Goal: Task Accomplishment & Management: Manage account settings

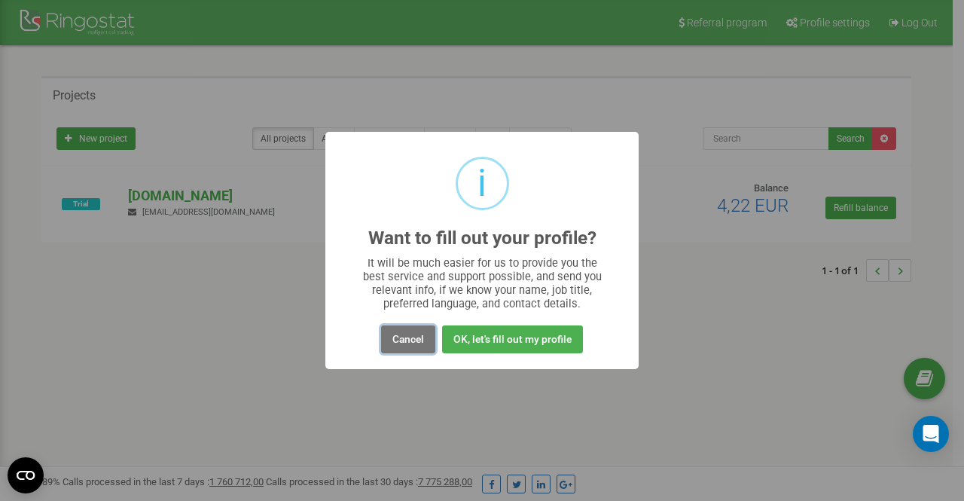
click at [402, 344] on button "Cancel" at bounding box center [408, 339] width 54 height 28
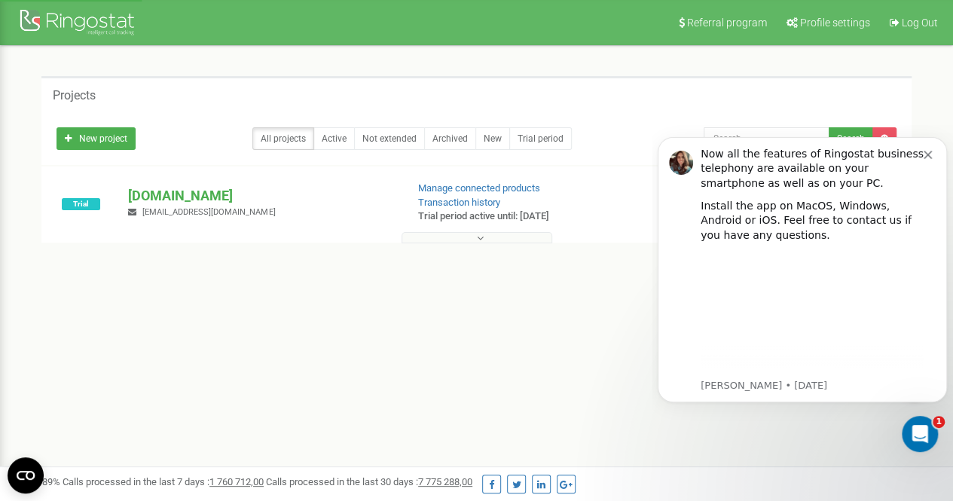
click at [172, 191] on p "[DOMAIN_NAME]" at bounding box center [260, 196] width 265 height 20
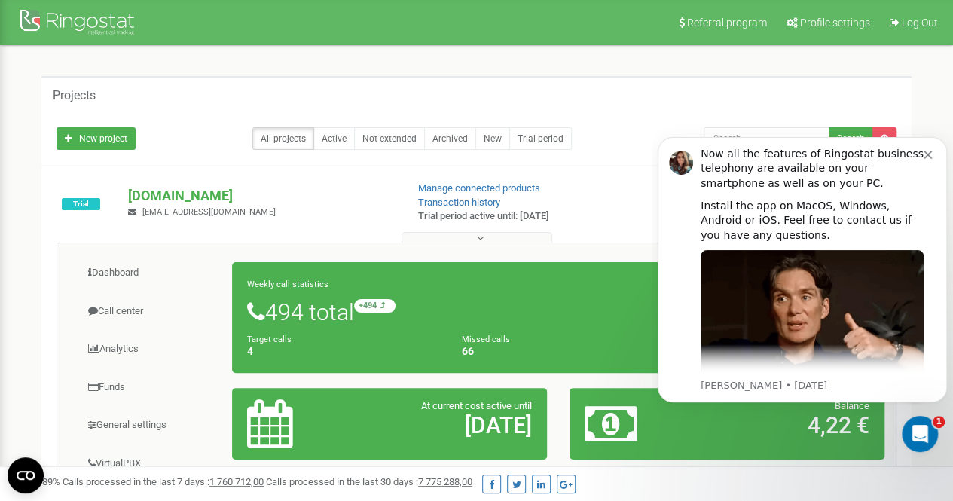
click at [921, 158] on div "Now all the features of Ringostat business telephony are available on your smar…" at bounding box center [811, 169] width 223 height 44
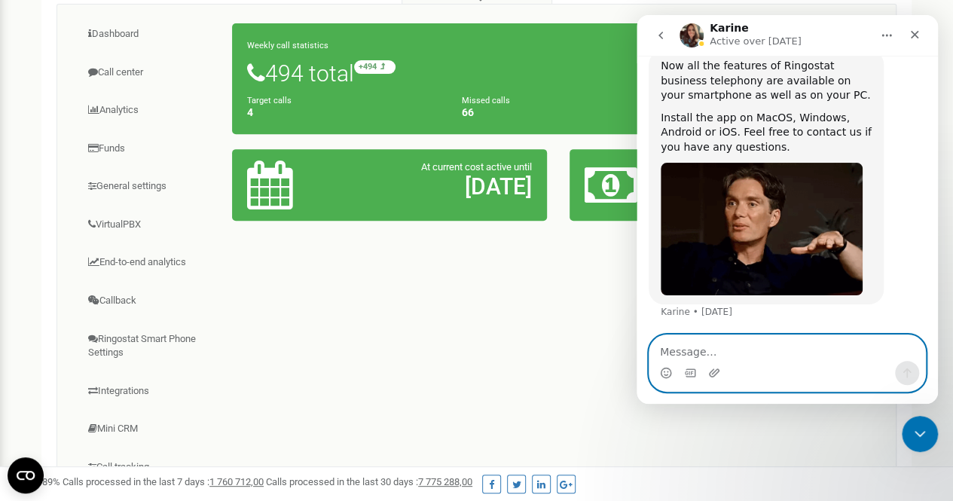
scroll to position [248, 0]
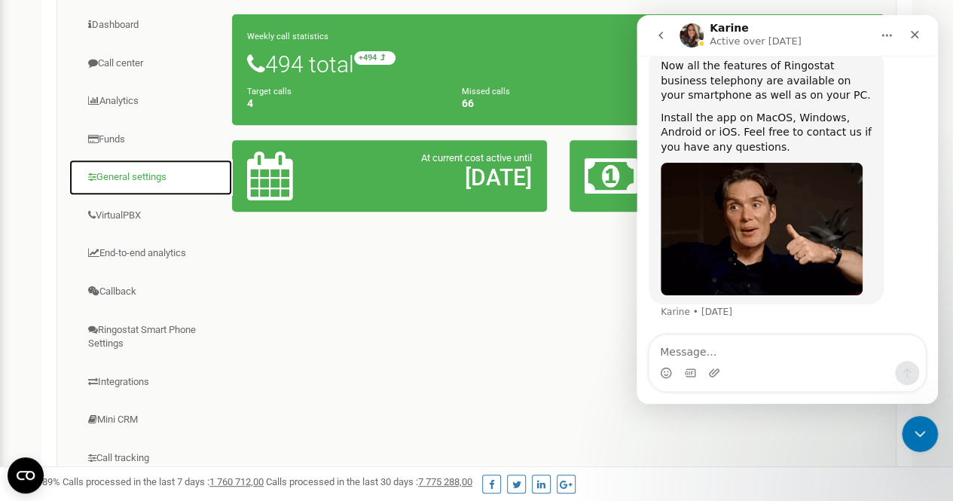
click at [130, 172] on link "General settings" at bounding box center [151, 177] width 164 height 37
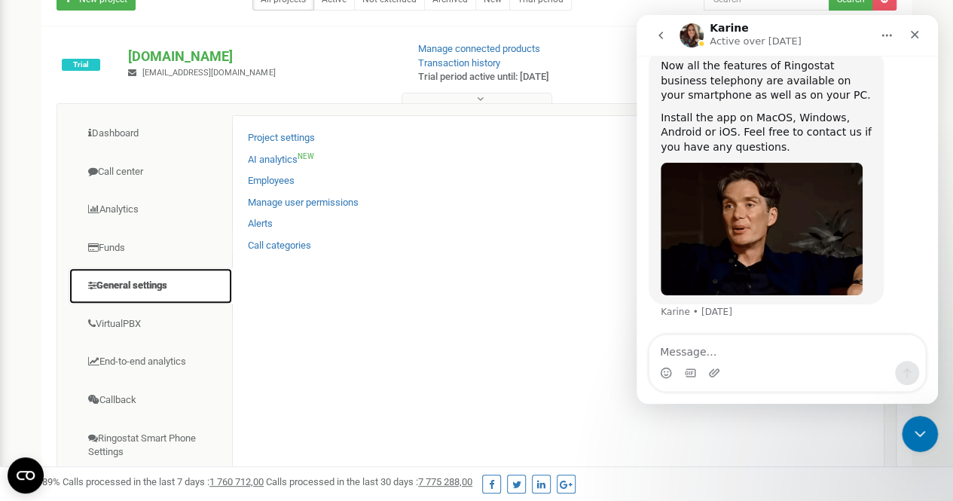
scroll to position [139, 0]
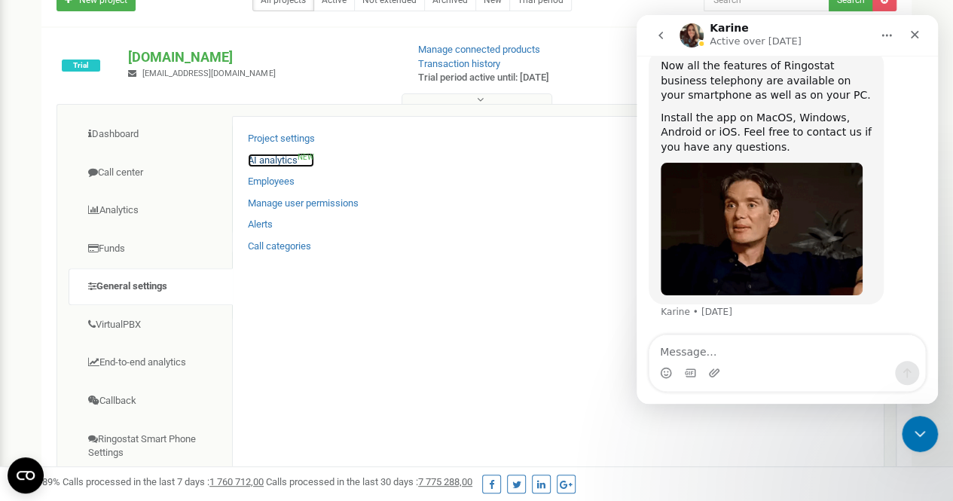
click at [283, 154] on link "AI analytics NEW" at bounding box center [281, 161] width 66 height 14
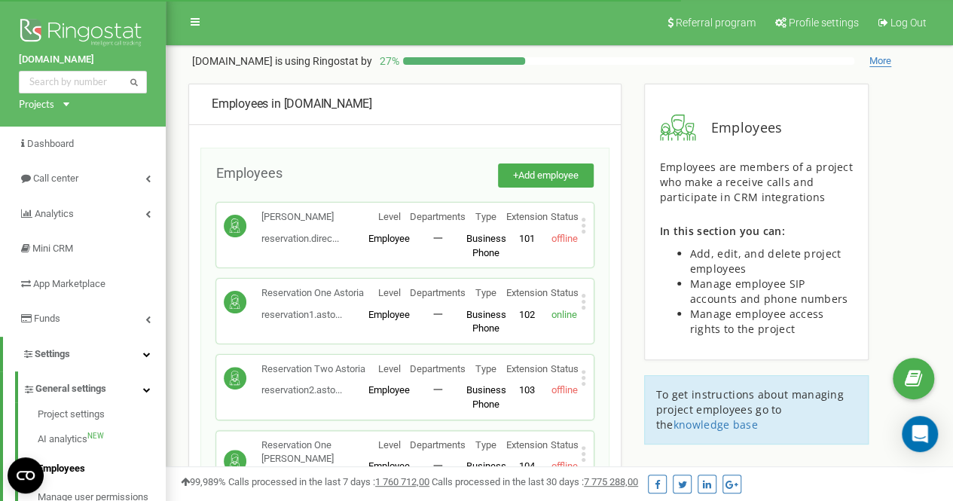
click at [583, 224] on icon at bounding box center [583, 226] width 4 height 4
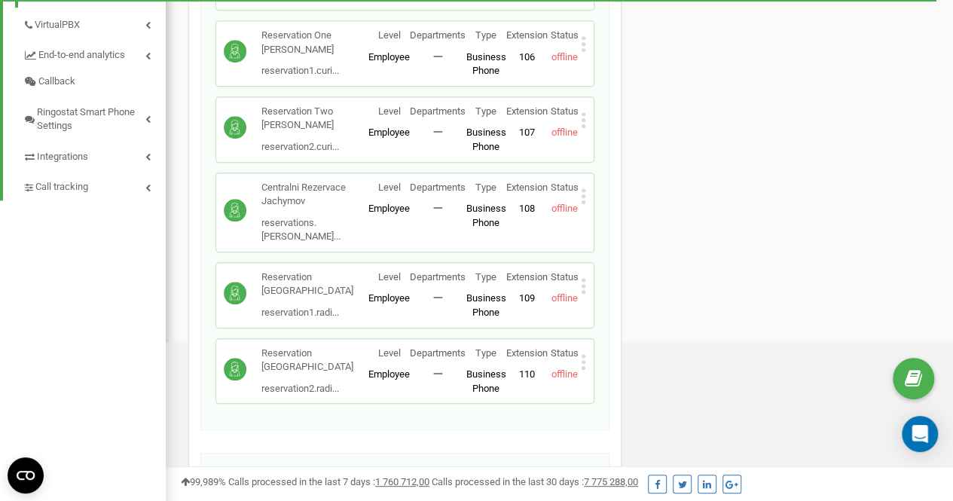
scroll to position [635, 0]
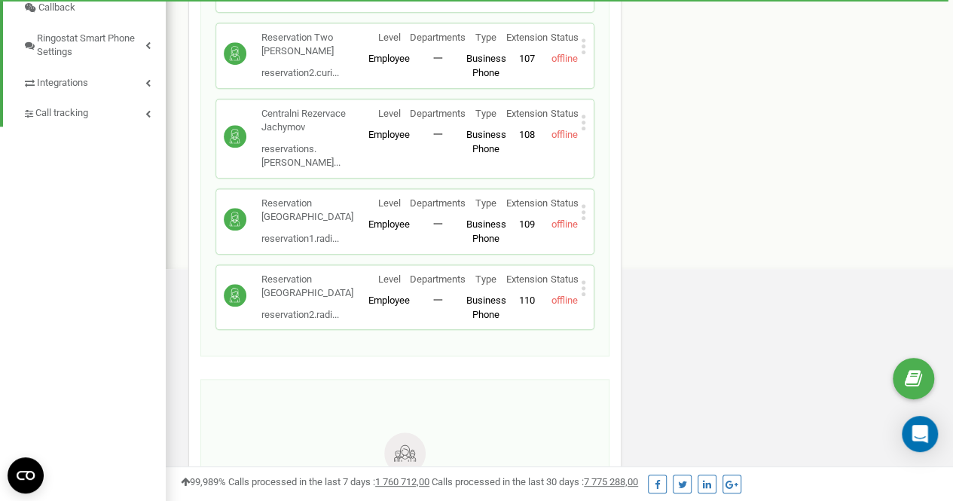
click at [585, 280] on icon at bounding box center [583, 288] width 5 height 16
click at [636, 300] on div "Edit" at bounding box center [635, 311] width 108 height 23
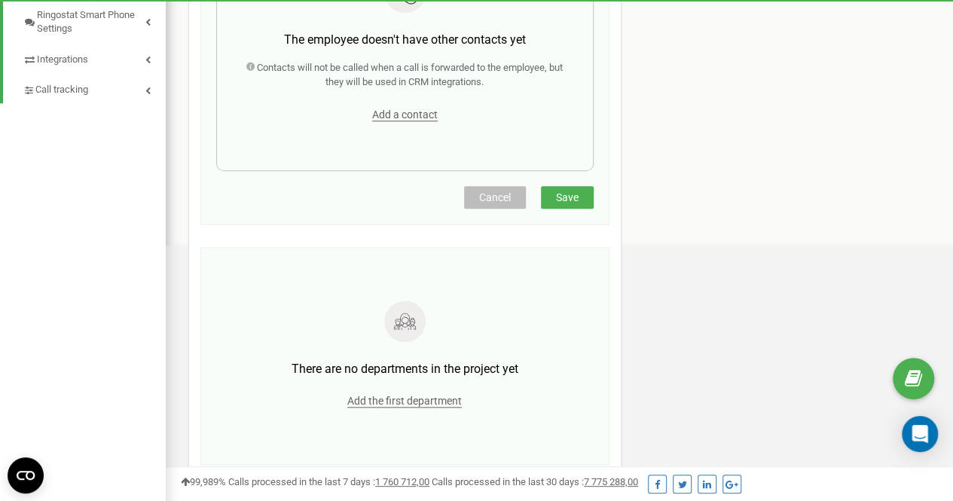
scroll to position [739, 0]
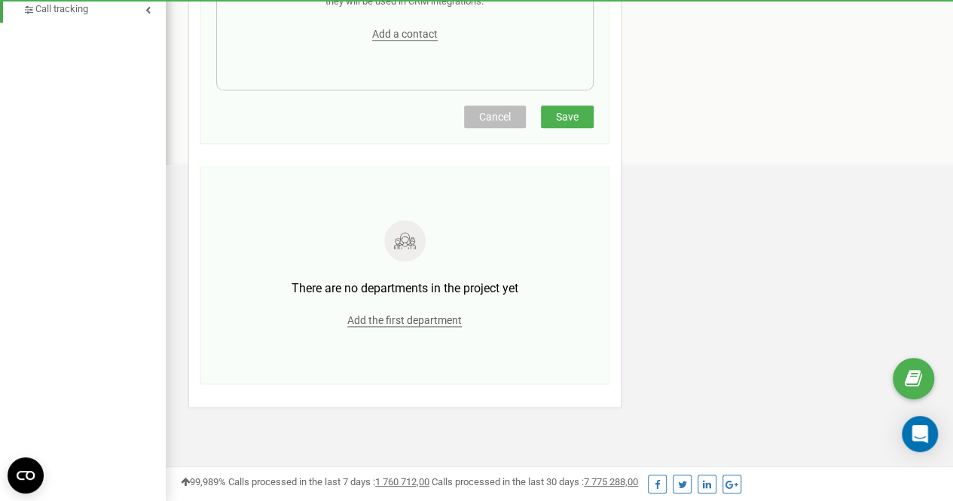
click at [392, 318] on span "Add the first department" at bounding box center [404, 320] width 114 height 13
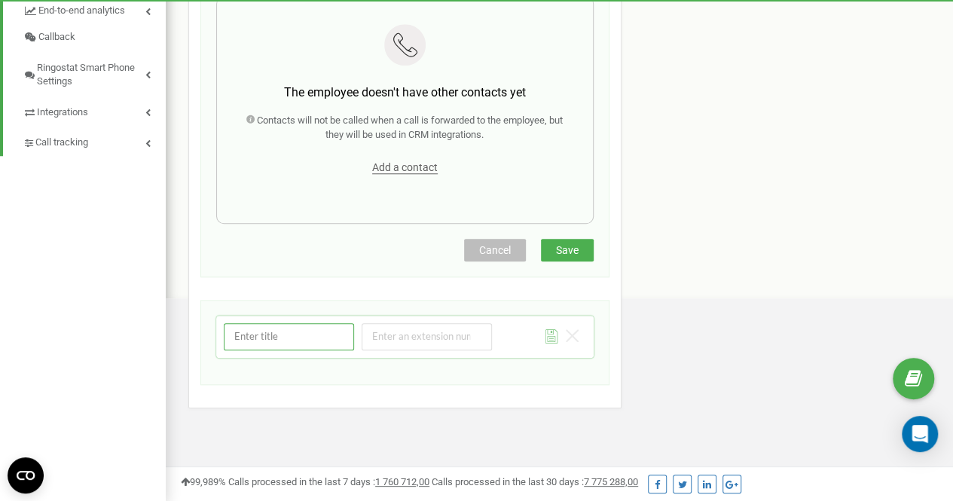
click at [264, 343] on input "text" at bounding box center [289, 336] width 130 height 26
click at [429, 341] on input "number" at bounding box center [426, 336] width 130 height 26
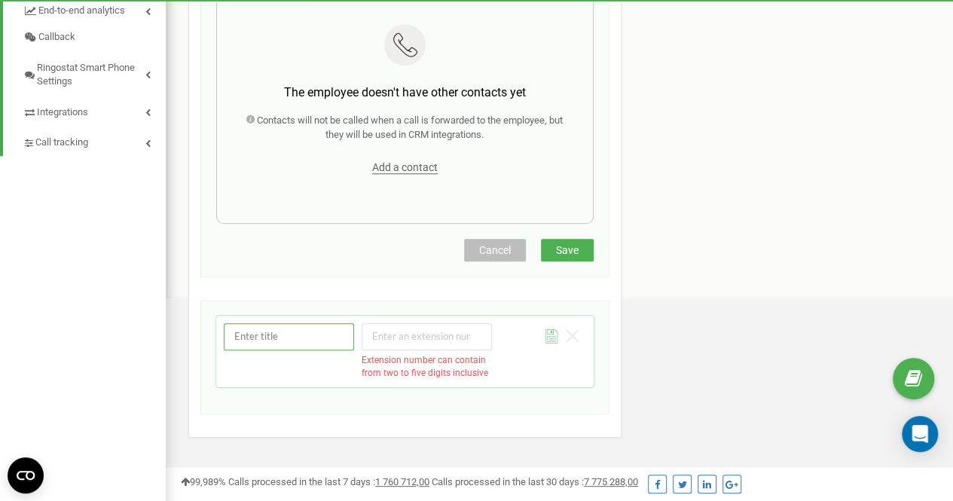
click at [265, 332] on input "text" at bounding box center [289, 336] width 130 height 26
click at [572, 329] on icon at bounding box center [572, 335] width 13 height 13
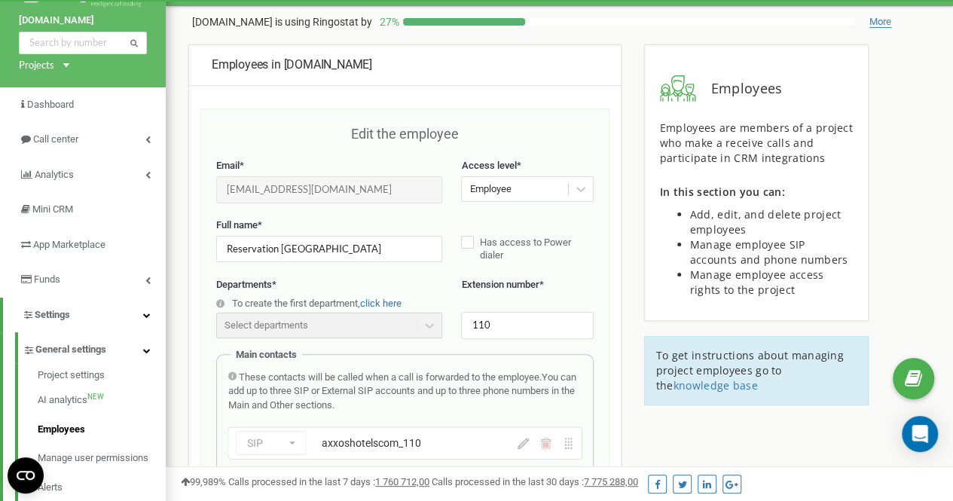
scroll to position [43, 0]
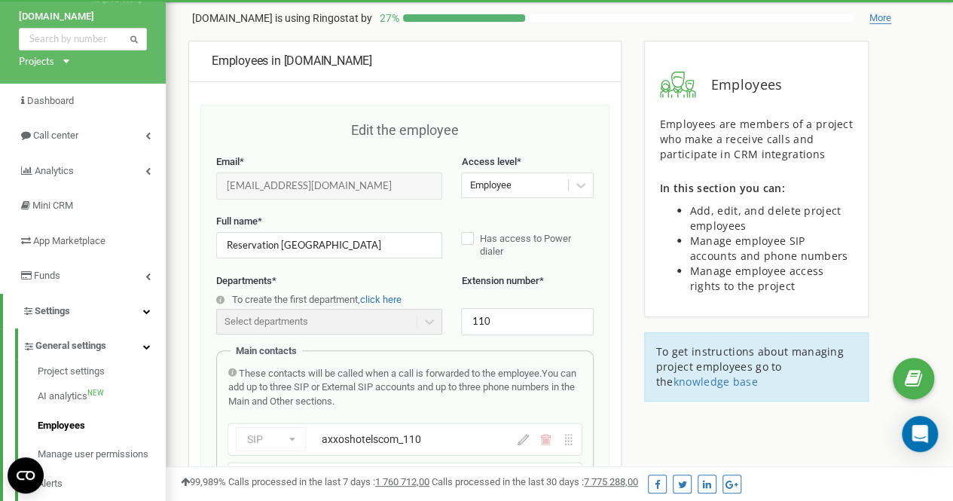
click at [534, 192] on div "Employee" at bounding box center [514, 185] width 105 height 23
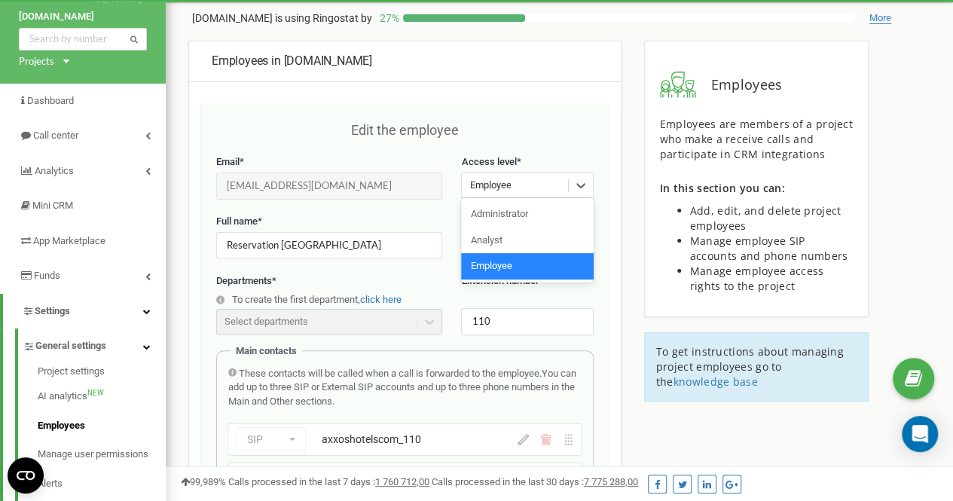
click at [500, 129] on div "Edit the employee" at bounding box center [404, 137] width 377 height 35
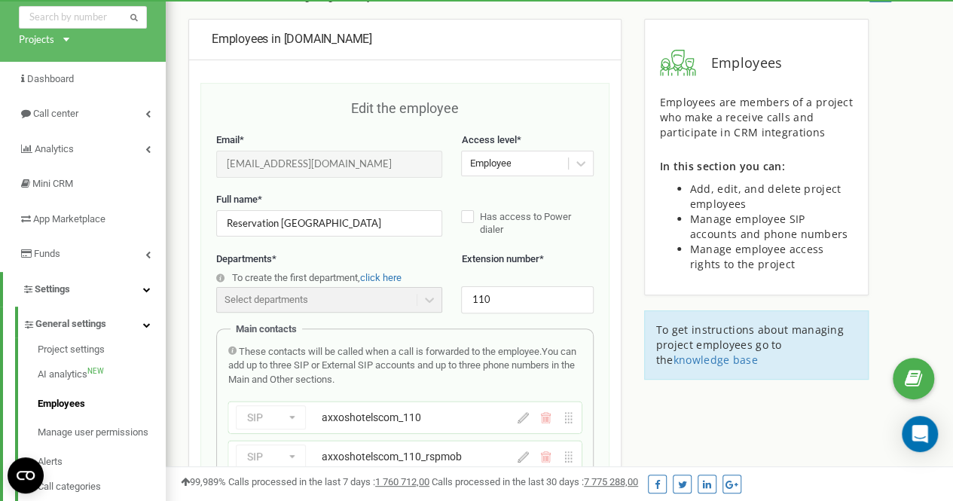
scroll to position [66, 0]
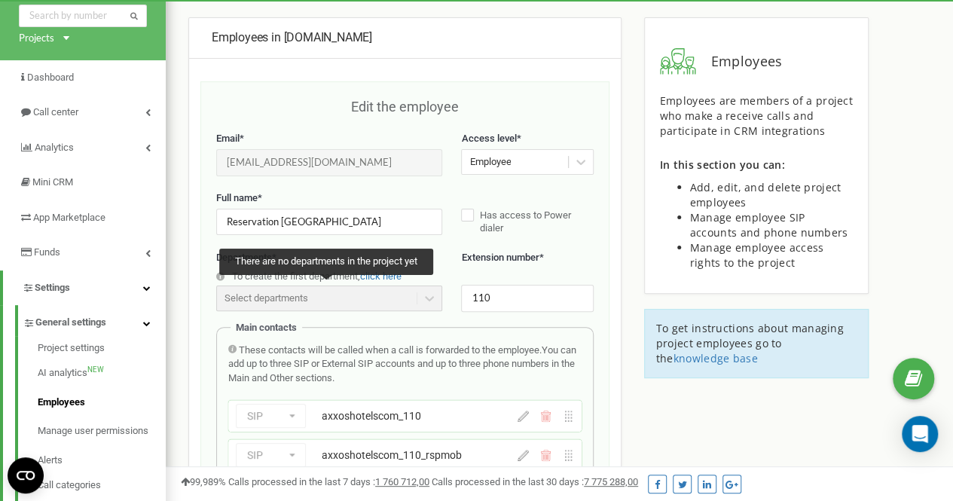
click at [270, 288] on div "Select departments" at bounding box center [329, 298] width 226 height 26
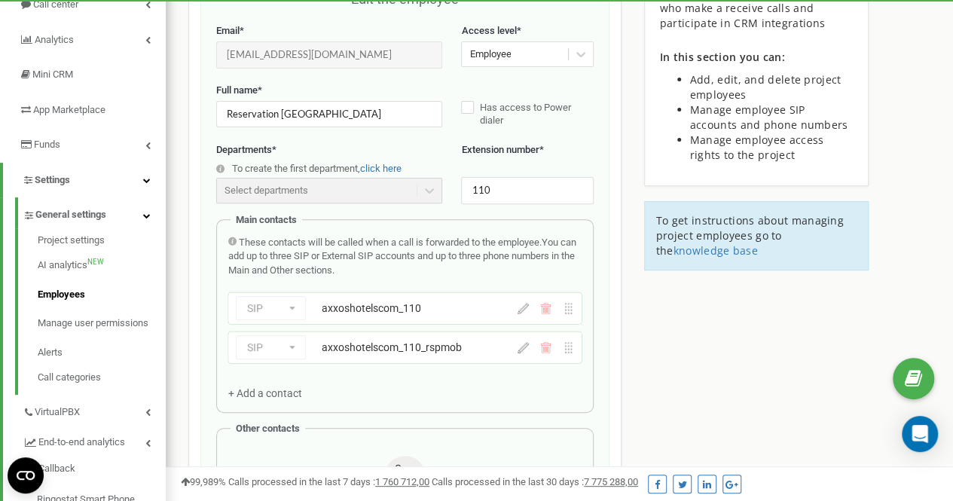
scroll to position [173, 0]
click at [91, 243] on link "Project settings" at bounding box center [102, 243] width 128 height 18
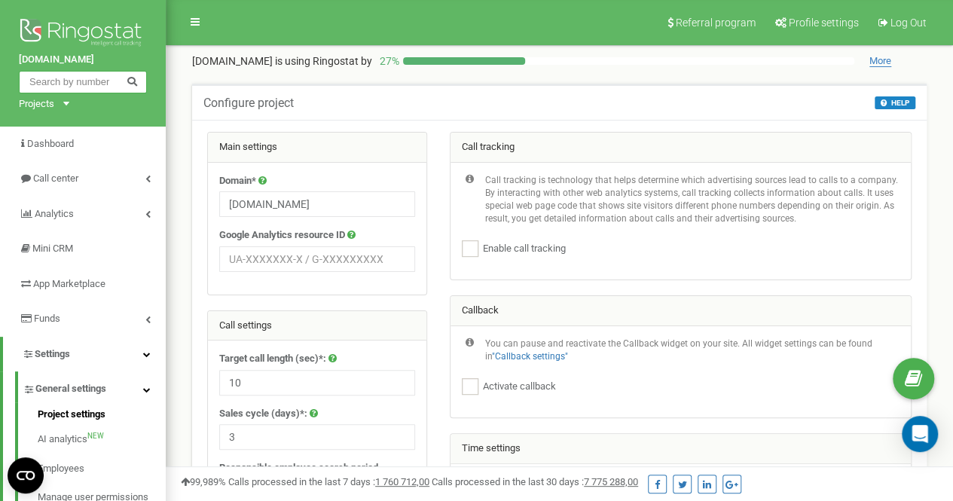
click at [81, 85] on input "text" at bounding box center [83, 82] width 128 height 23
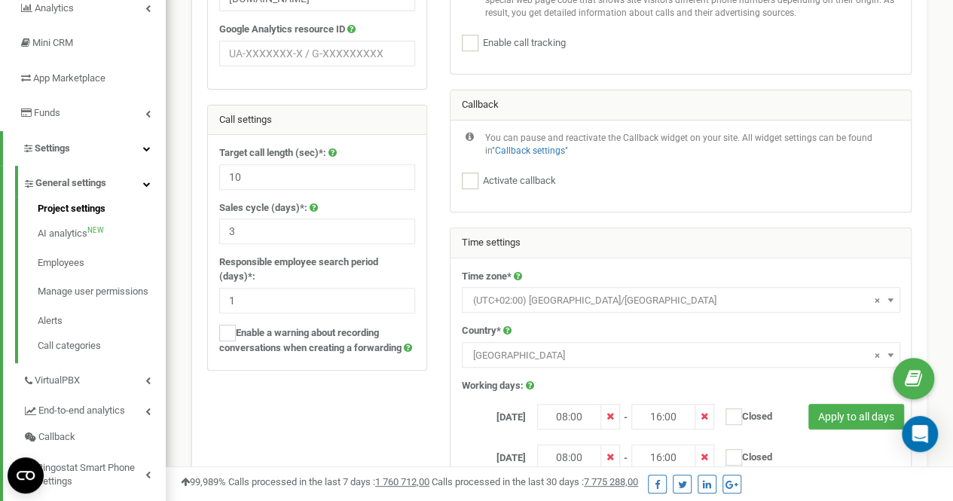
scroll to position [219, 0]
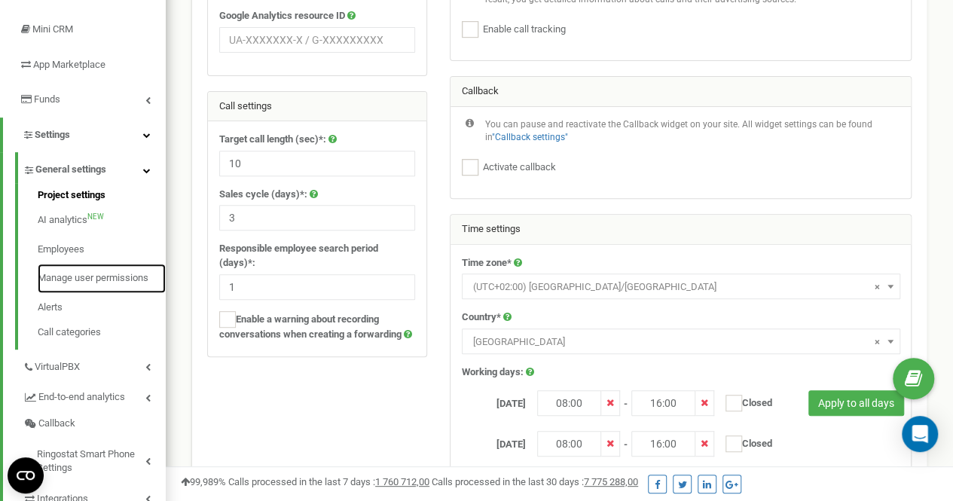
click at [66, 288] on link "Manage user permissions" at bounding box center [102, 278] width 128 height 29
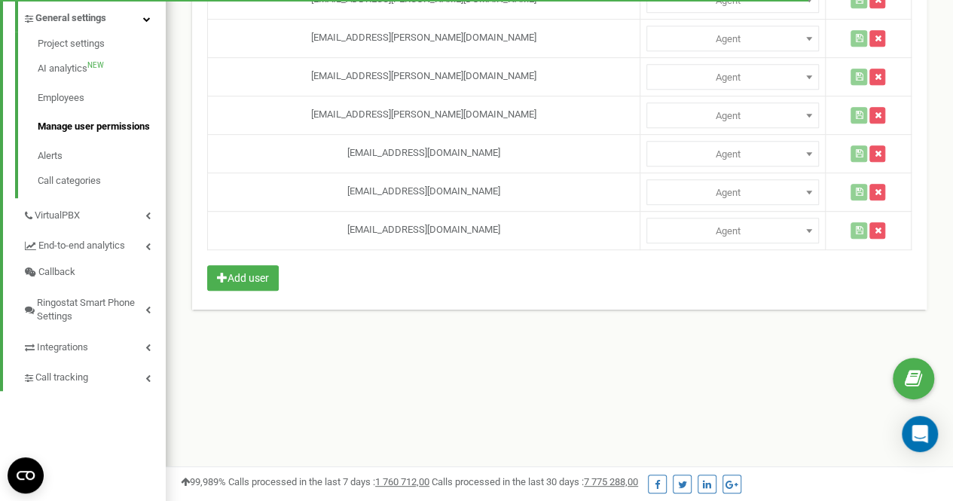
scroll to position [377, 0]
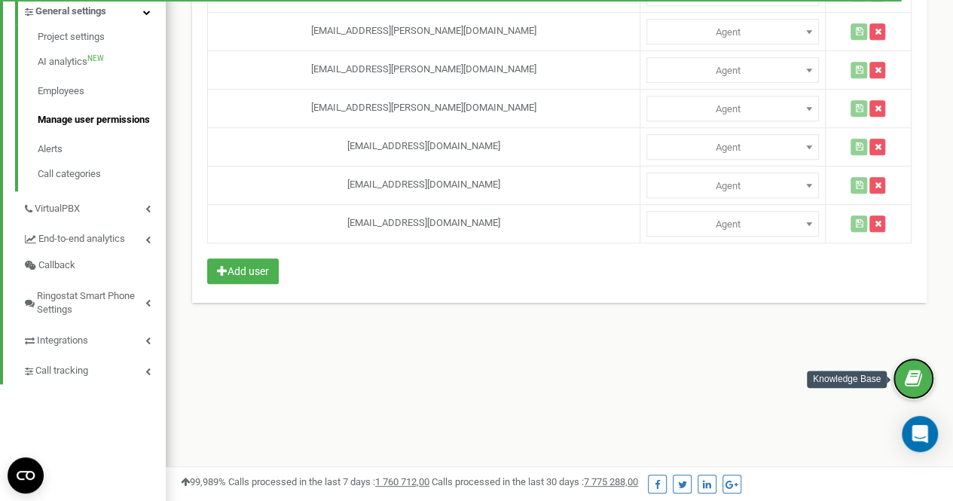
click at [918, 370] on icon at bounding box center [912, 378] width 17 height 23
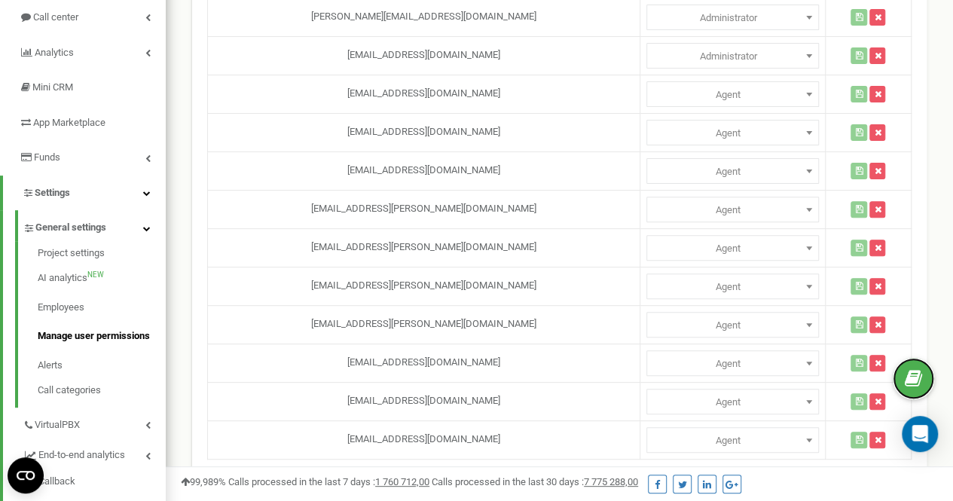
scroll to position [402, 0]
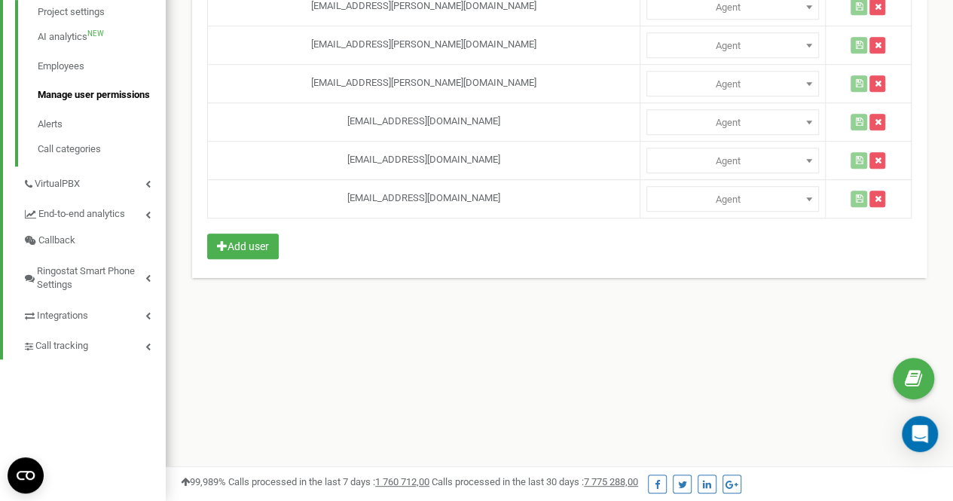
select select
click at [733, 198] on span "Agent" at bounding box center [731, 199] width 161 height 21
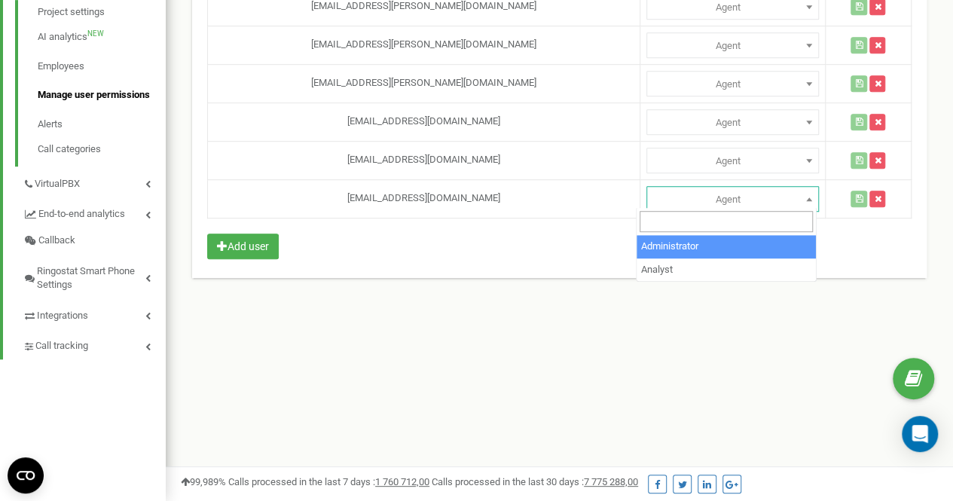
click at [538, 349] on div "Referral program Profile settings Log Out axxoshotels.com is using Ringostat by…" at bounding box center [559, 50] width 787 height 904
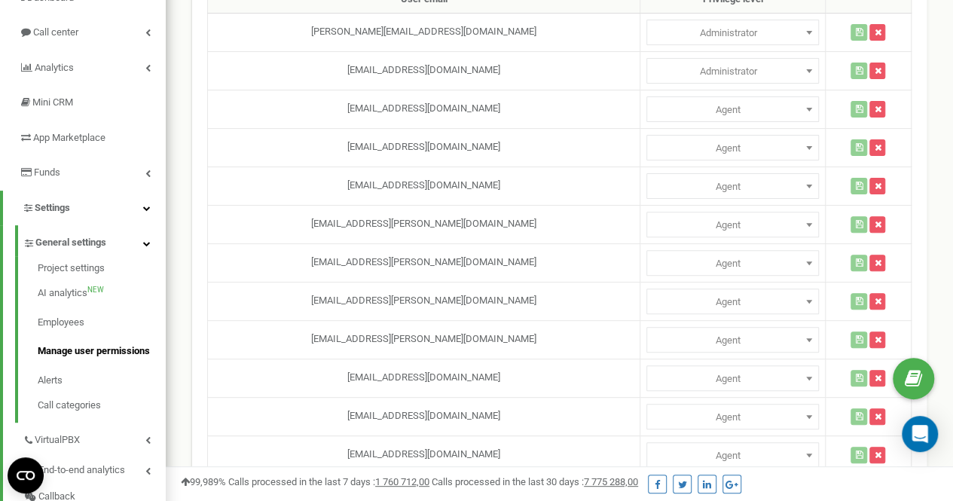
scroll to position [173, 0]
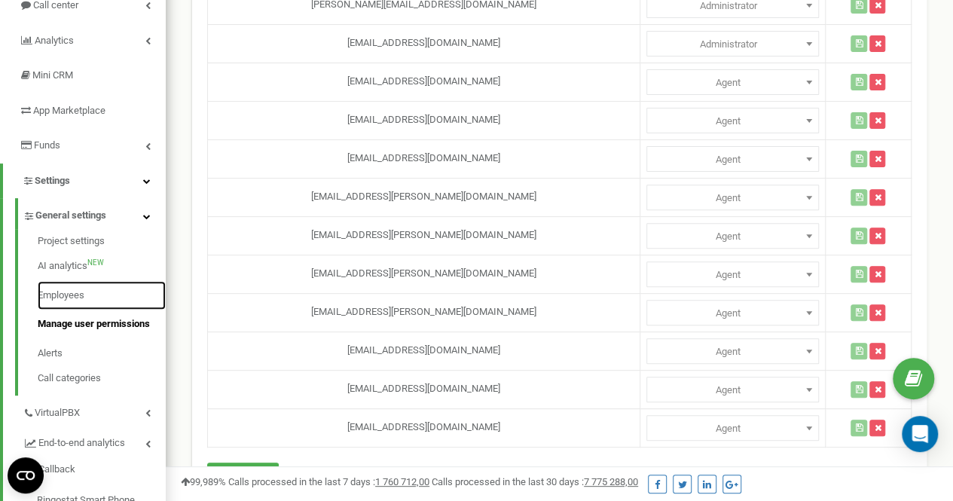
click at [57, 291] on link "Employees" at bounding box center [102, 295] width 128 height 29
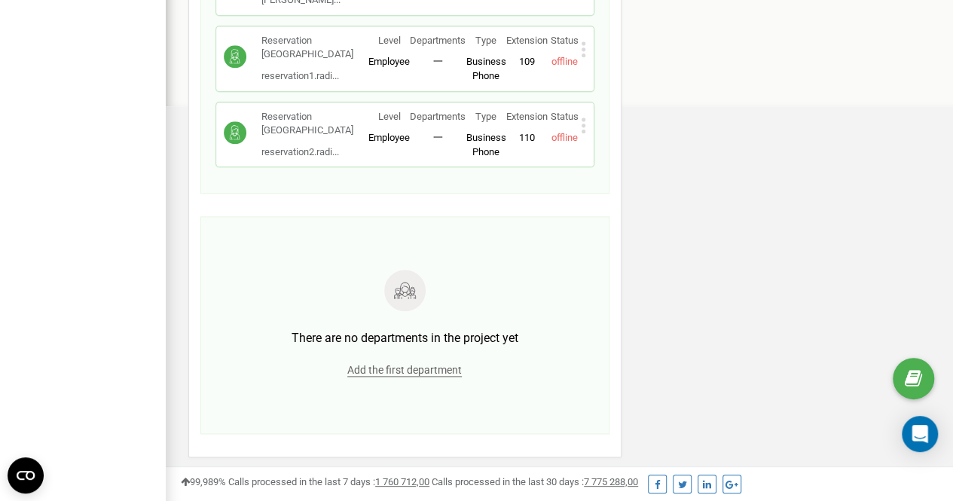
scroll to position [836, 0]
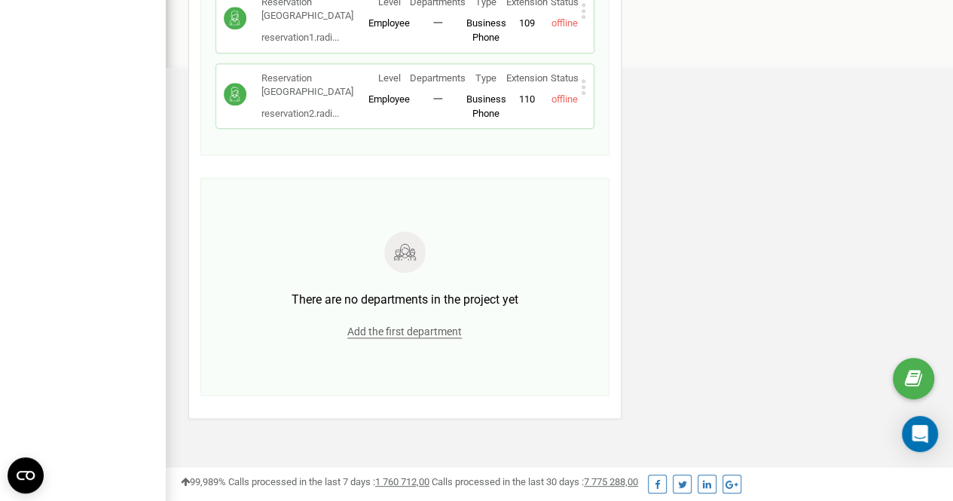
click at [408, 325] on span "Add the first department" at bounding box center [404, 331] width 114 height 13
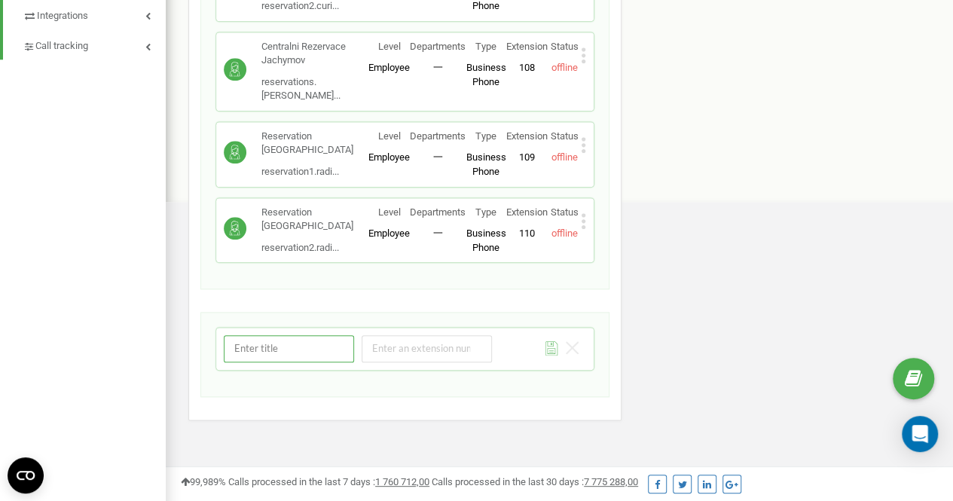
click at [283, 340] on input "text" at bounding box center [289, 348] width 130 height 26
type input "Reservations"
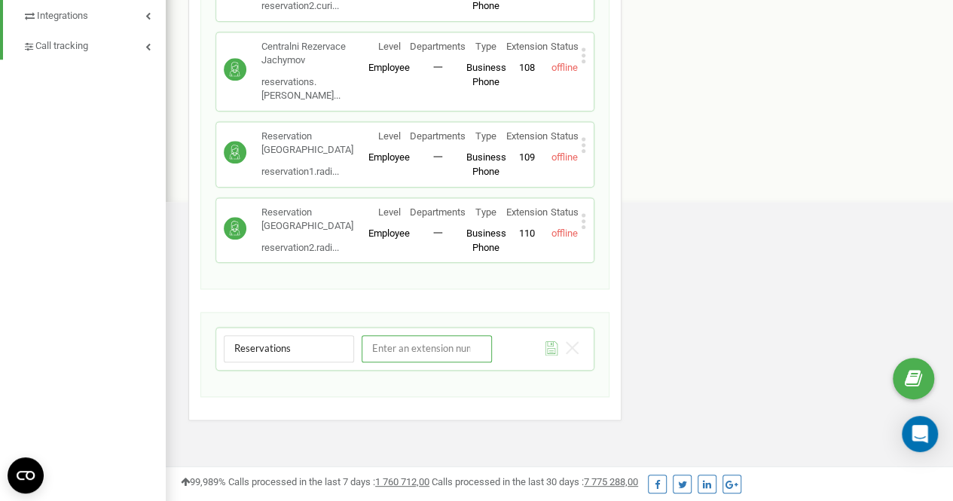
click at [432, 337] on input "number" at bounding box center [426, 348] width 130 height 26
type input "1"
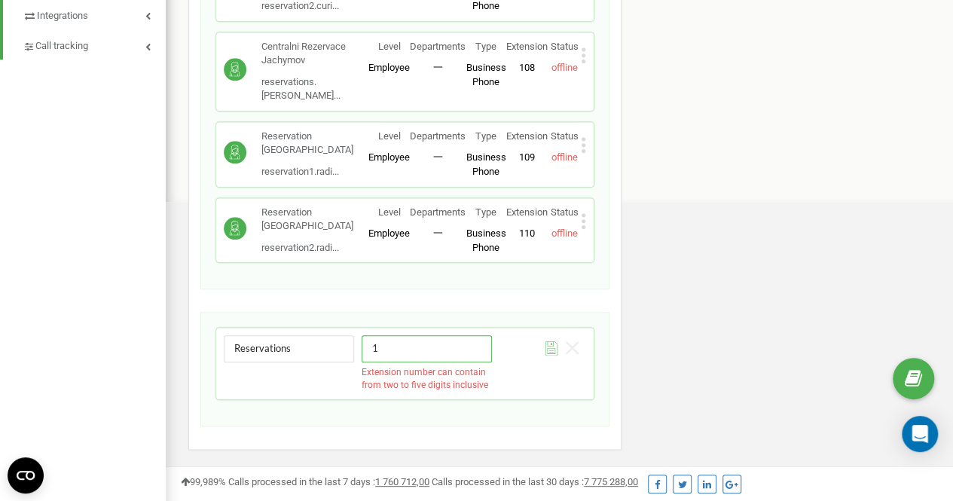
click at [419, 335] on input "1" at bounding box center [426, 348] width 130 height 26
type input "01"
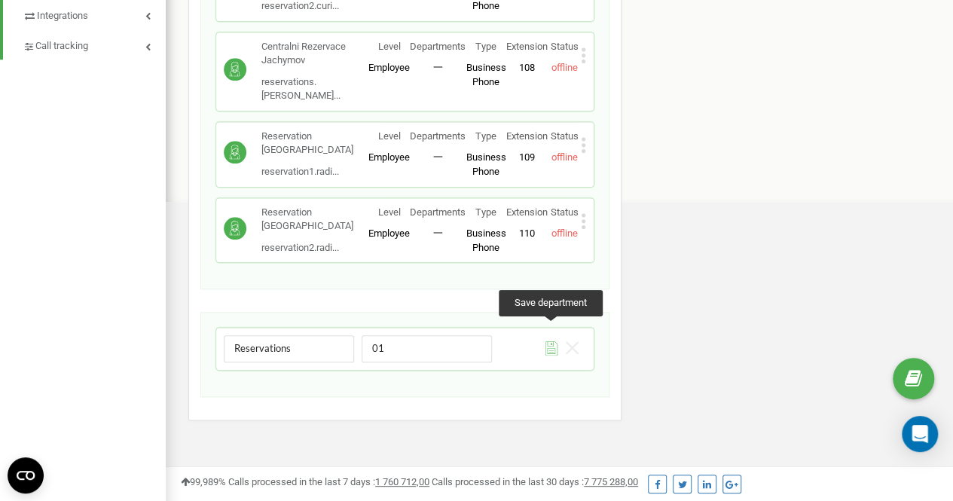
click at [548, 341] on icon at bounding box center [551, 348] width 13 height 14
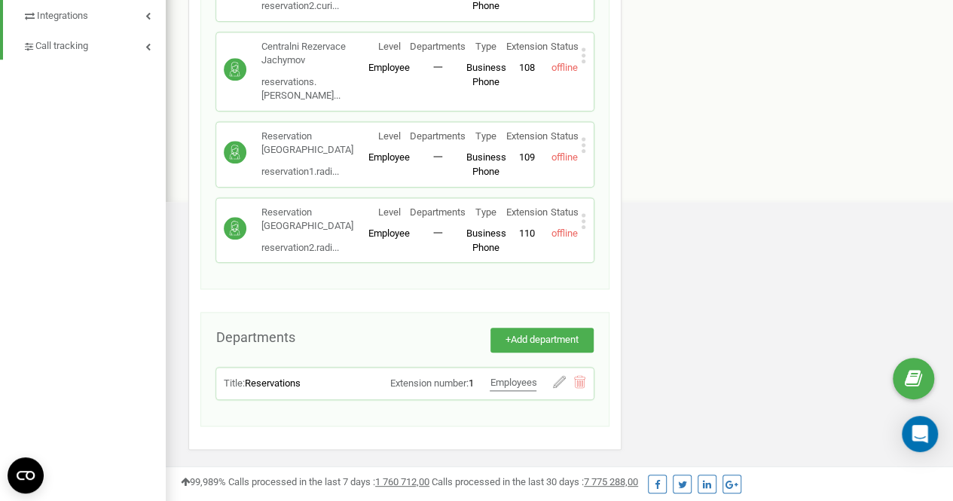
click at [581, 213] on icon at bounding box center [583, 221] width 5 height 16
click at [627, 233] on div "Edit" at bounding box center [635, 244] width 108 height 23
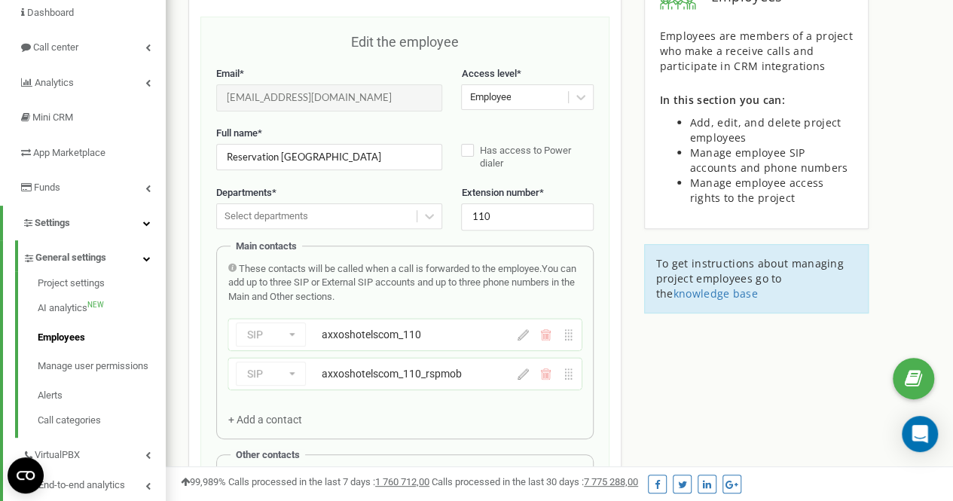
scroll to position [130, 0]
click at [331, 214] on div "Select departments" at bounding box center [317, 217] width 200 height 23
click at [291, 243] on div "Reservations" at bounding box center [329, 246] width 226 height 26
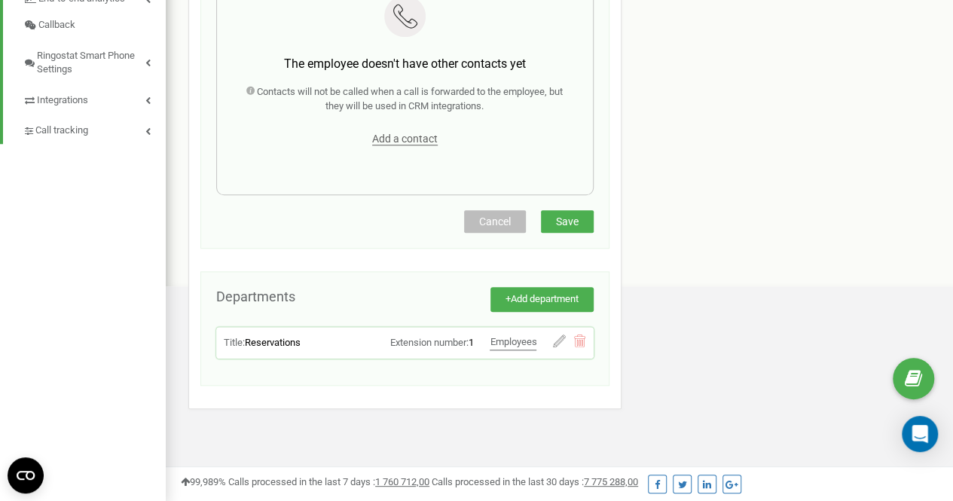
click at [542, 211] on button "Save" at bounding box center [567, 221] width 53 height 23
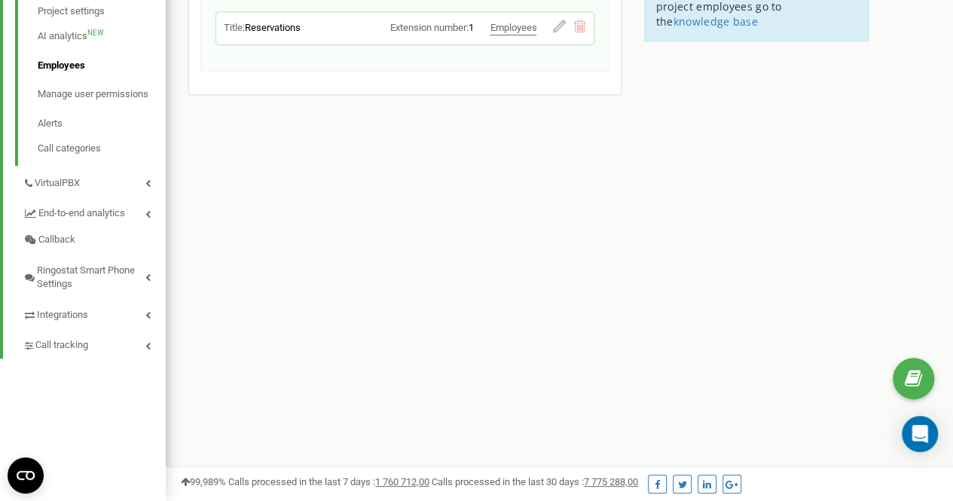
scroll to position [402, 0]
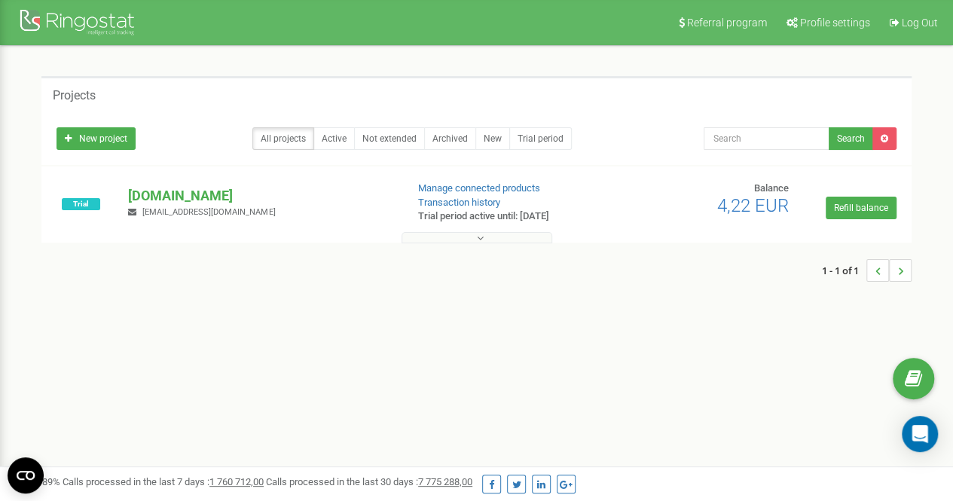
click at [163, 191] on p "[DOMAIN_NAME]" at bounding box center [260, 196] width 265 height 20
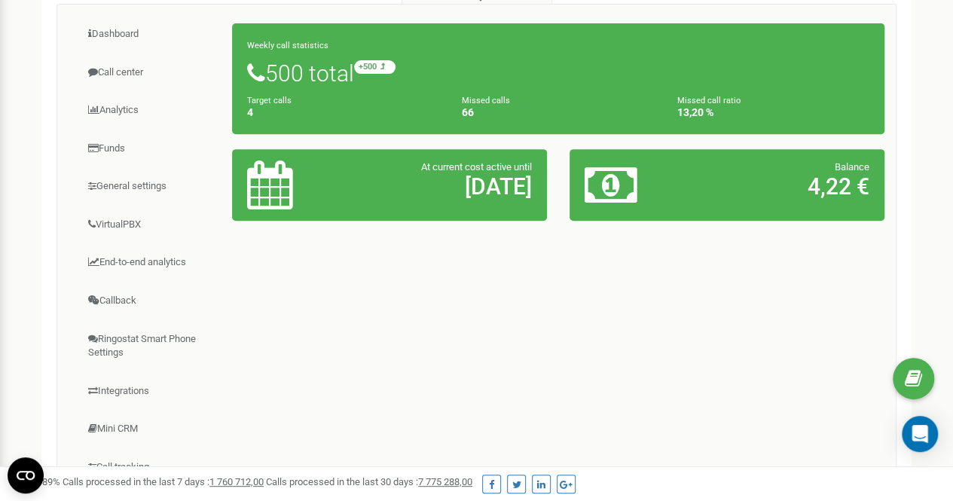
scroll to position [246, 0]
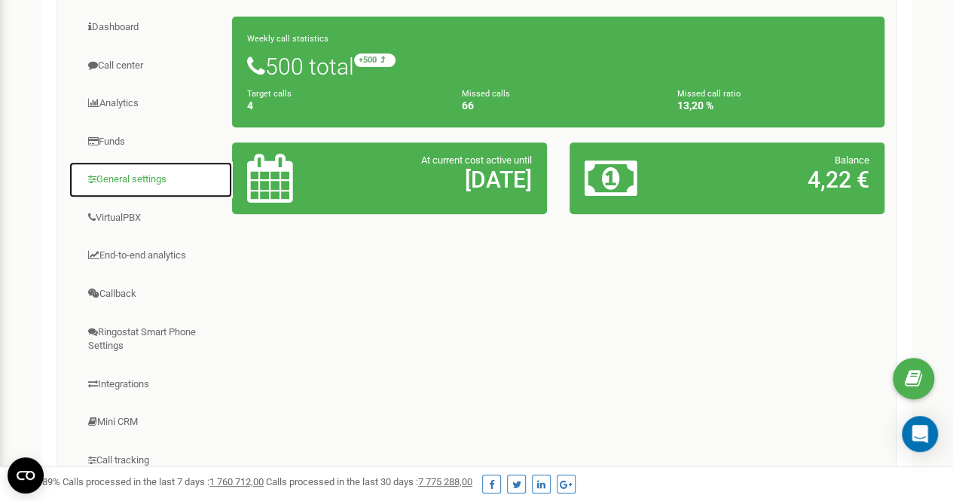
click at [124, 177] on link "General settings" at bounding box center [151, 179] width 164 height 37
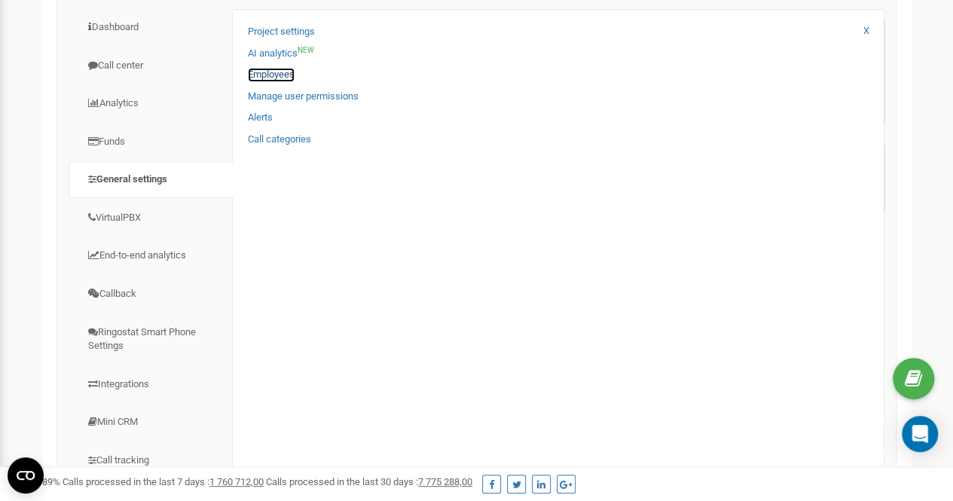
click at [285, 69] on link "Employees" at bounding box center [271, 75] width 47 height 14
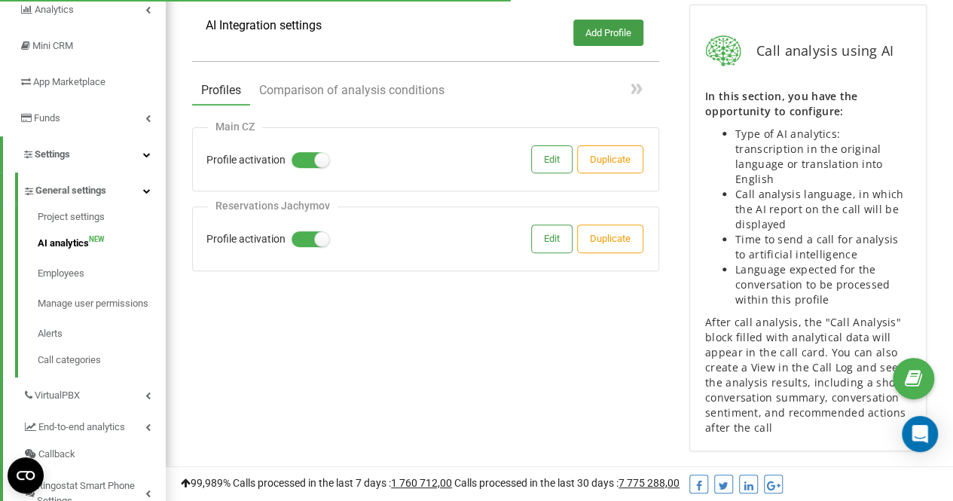
scroll to position [211, 0]
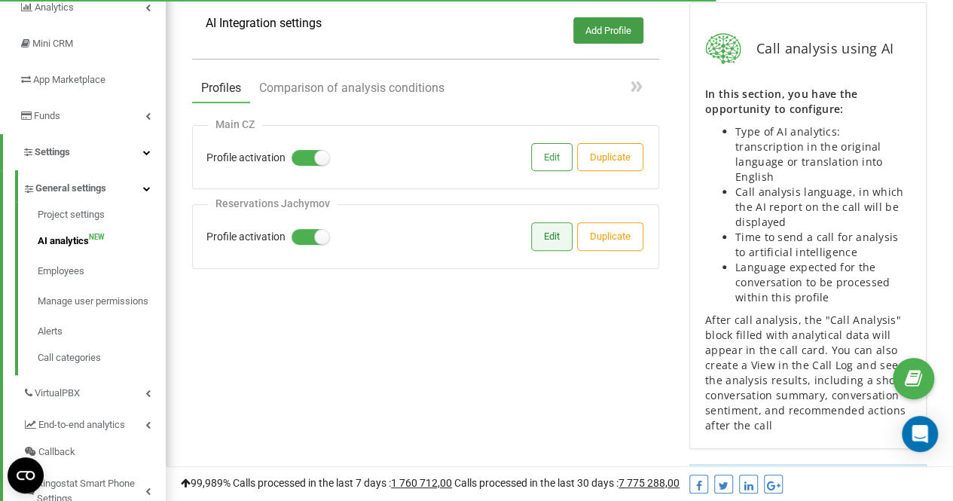
click at [544, 234] on button "Edit" at bounding box center [552, 236] width 40 height 26
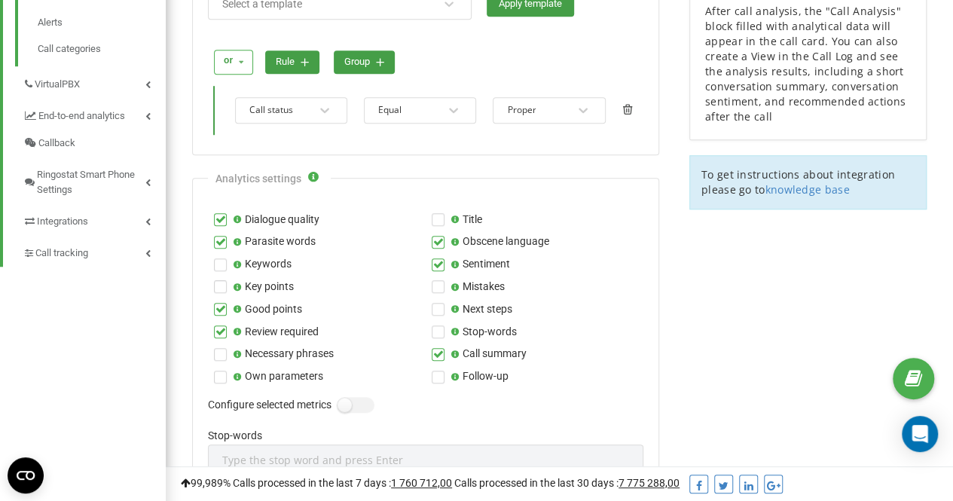
scroll to position [521, 0]
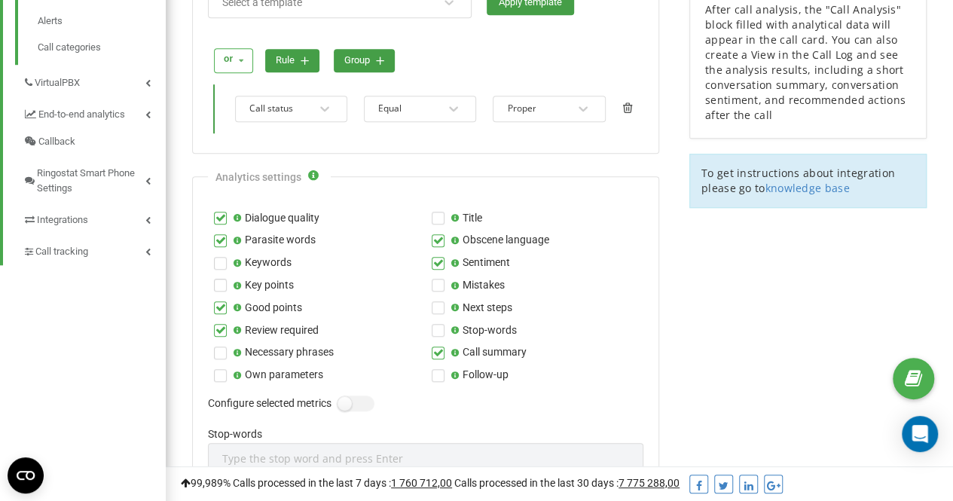
click at [303, 99] on div "Call status" at bounding box center [281, 109] width 67 height 20
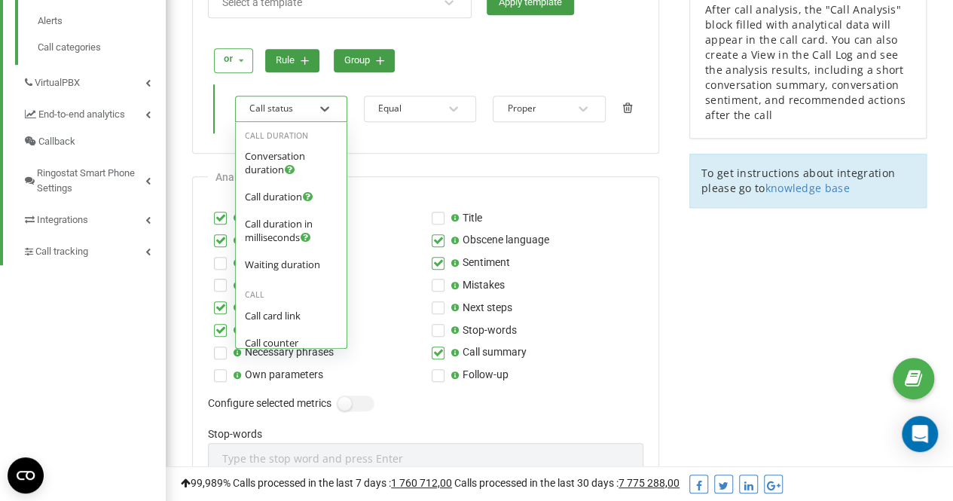
scroll to position [262, 0]
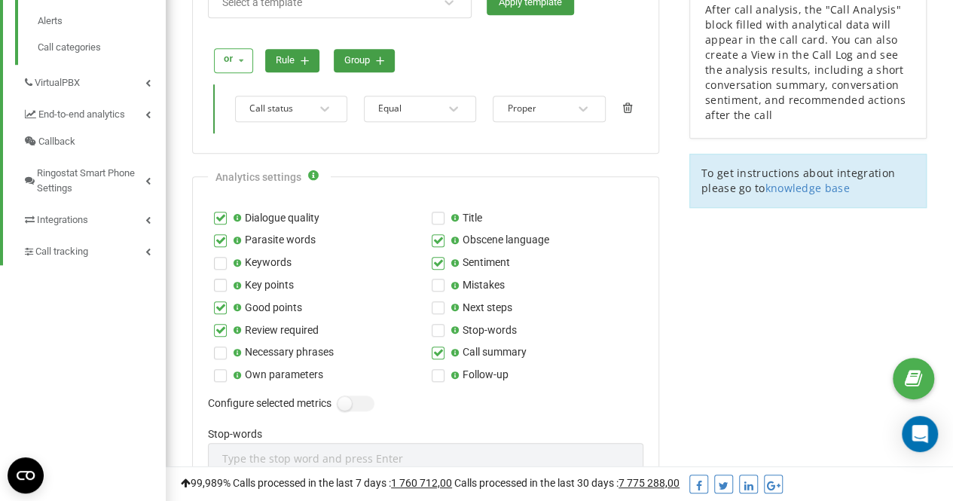
click at [453, 120] on div "Call status Equal Proper" at bounding box center [433, 108] width 419 height 49
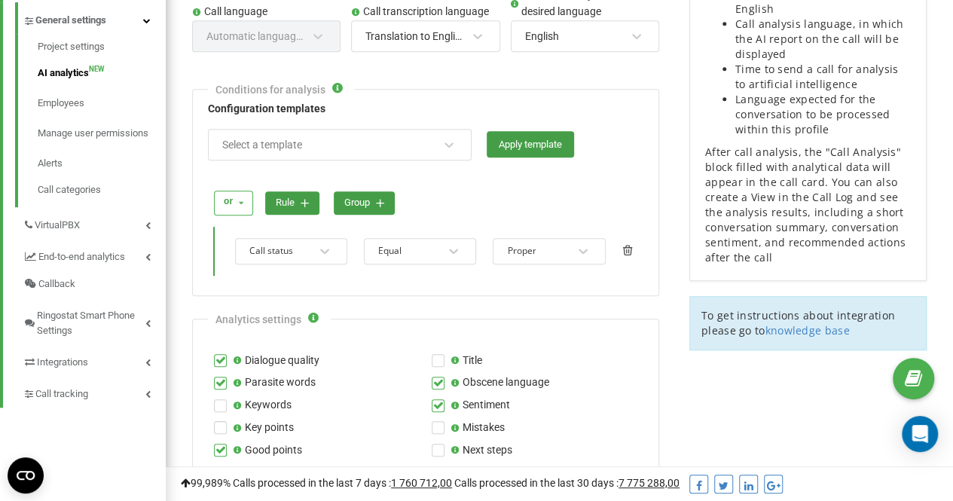
scroll to position [366, 0]
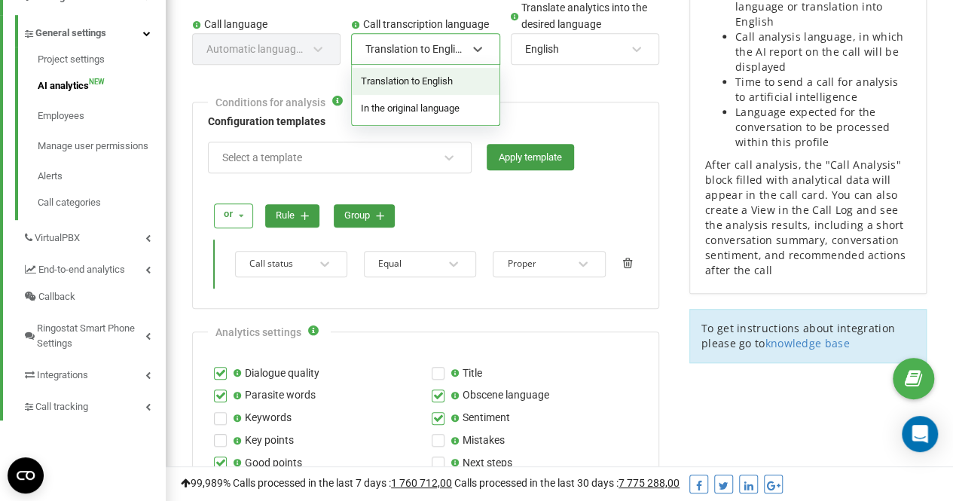
click at [415, 52] on div "Translation to English" at bounding box center [413, 49] width 97 height 14
click at [430, 109] on div "In the original language" at bounding box center [425, 108] width 147 height 27
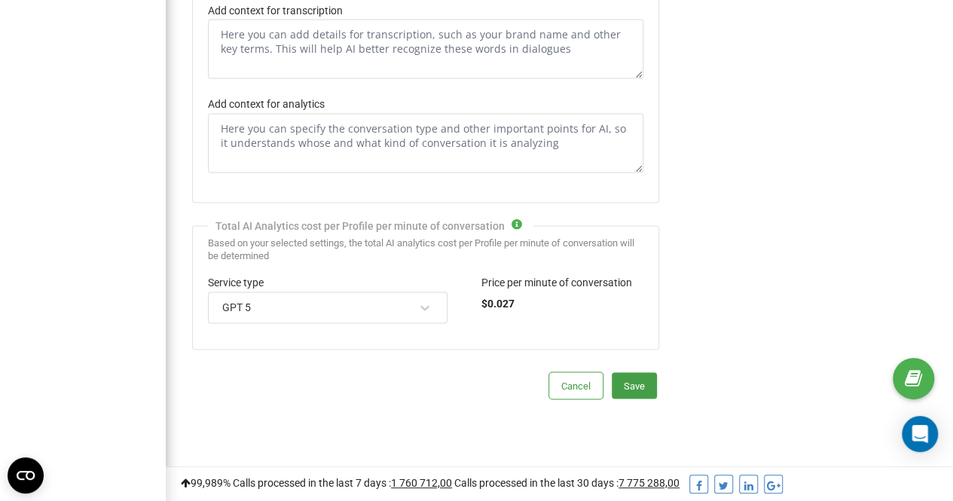
scroll to position [1089, 0]
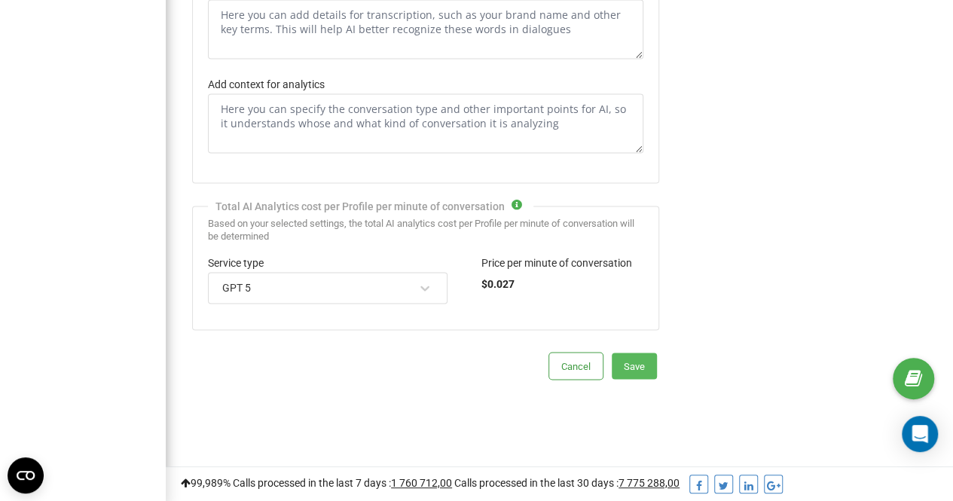
click at [641, 355] on button "Save" at bounding box center [633, 365] width 45 height 26
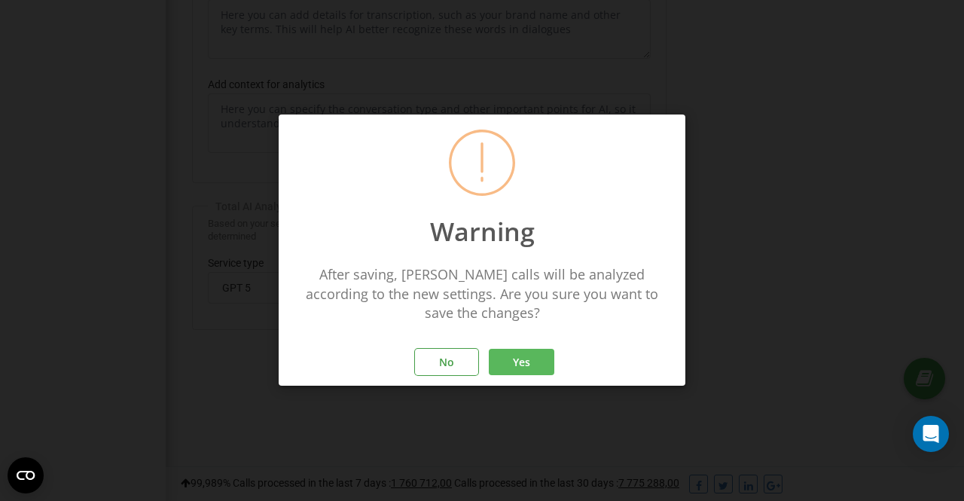
click at [528, 355] on button "Yes" at bounding box center [522, 362] width 66 height 26
